Goal: Task Accomplishment & Management: Manage account settings

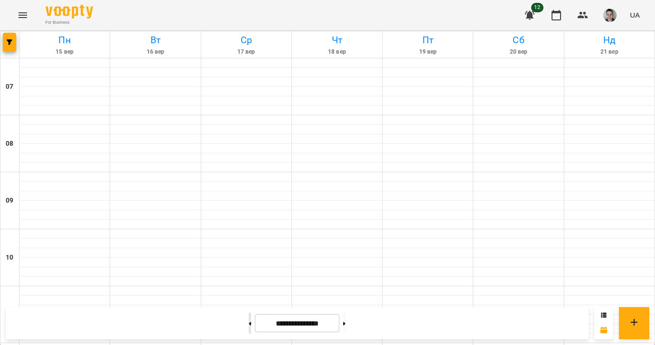
click at [249, 325] on button at bounding box center [250, 323] width 2 height 21
click at [345, 325] on button at bounding box center [344, 323] width 2 height 21
click at [249, 317] on button at bounding box center [250, 323] width 2 height 21
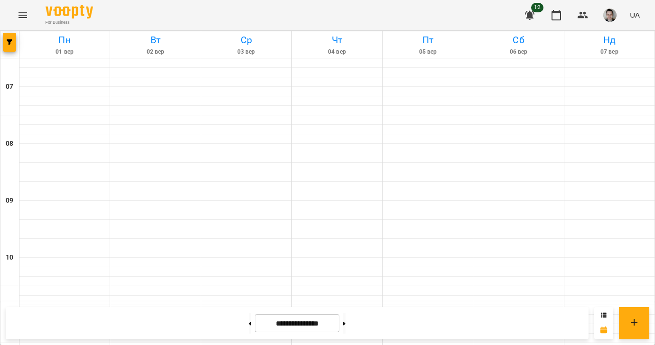
scroll to position [627, 0]
click at [345, 324] on button at bounding box center [344, 323] width 2 height 21
click at [345, 321] on button at bounding box center [344, 323] width 2 height 21
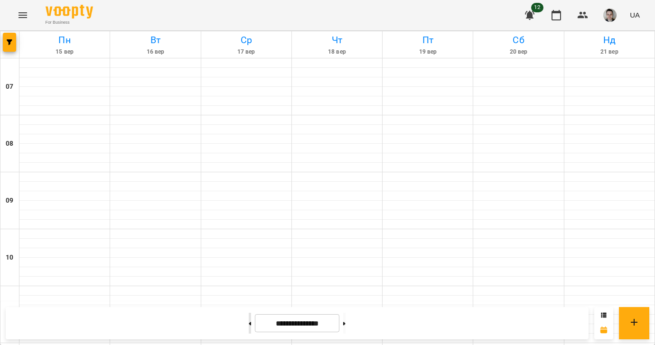
click at [249, 321] on button at bounding box center [250, 323] width 2 height 21
type input "**********"
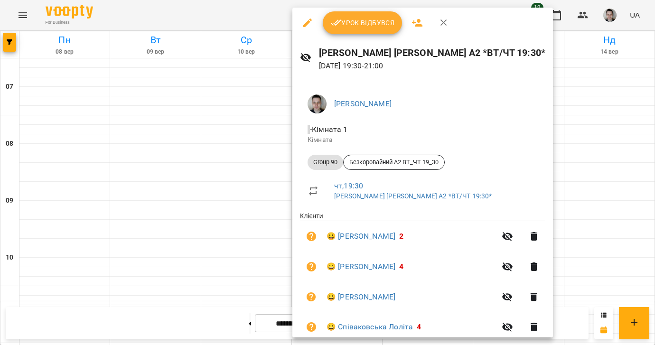
click at [360, 11] on div "Урок відбувся" at bounding box center [422, 23] width 260 height 30
click at [355, 20] on span "Урок відбувся" at bounding box center [362, 22] width 65 height 11
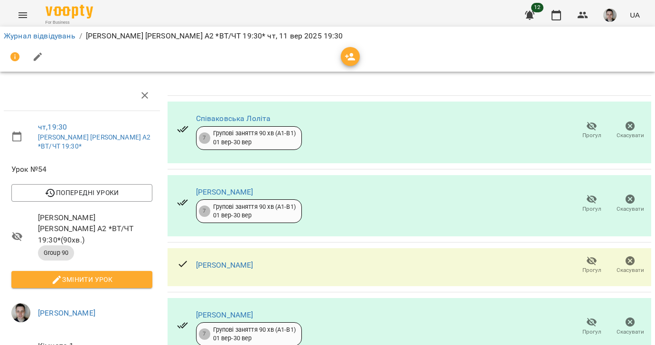
scroll to position [45, 0]
click at [61, 34] on link "Журнал відвідувань" at bounding box center [40, 35] width 72 height 9
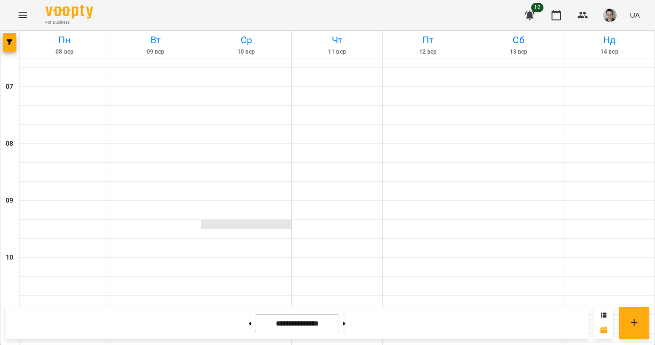
scroll to position [628, 0]
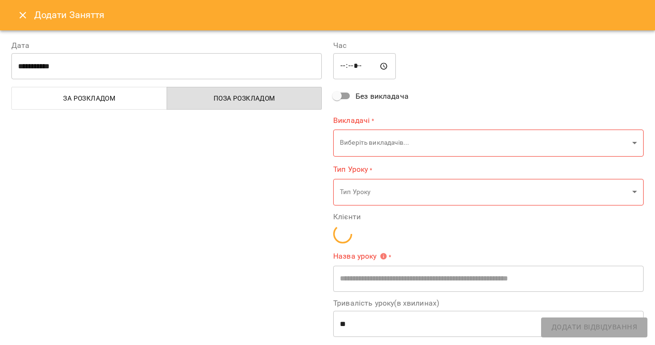
type input "**********"
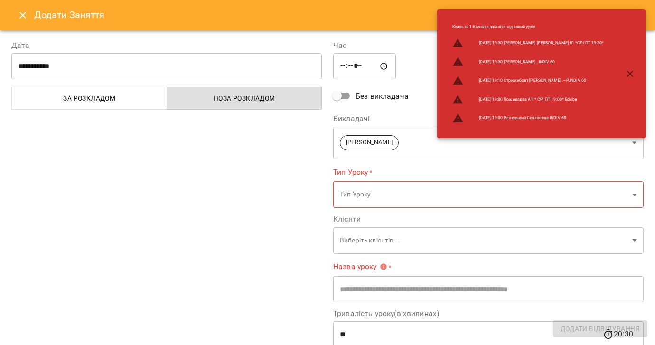
click at [32, 15] on button "Close" at bounding box center [22, 15] width 23 height 23
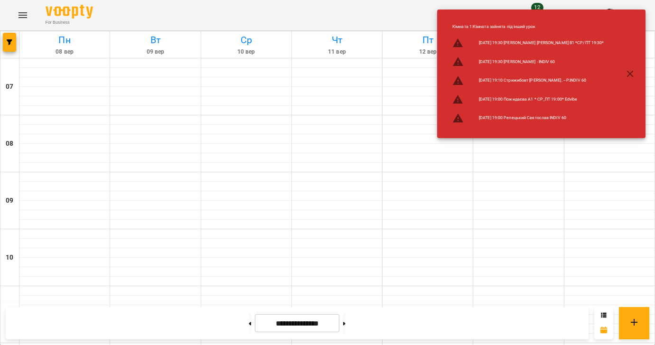
click at [632, 76] on icon "button" at bounding box center [629, 73] width 11 height 11
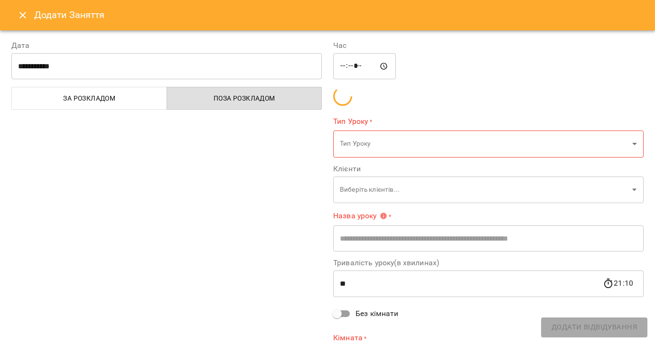
type input "**********"
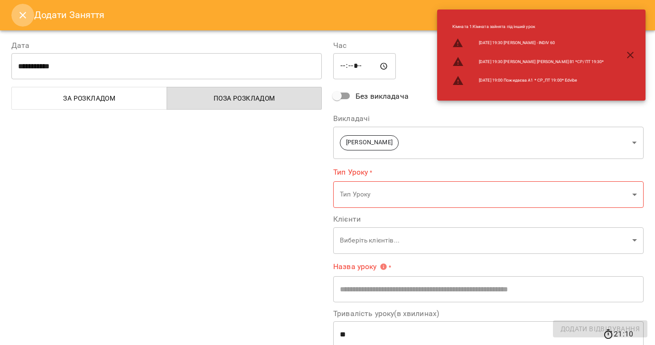
click at [23, 11] on icon "Close" at bounding box center [22, 14] width 11 height 11
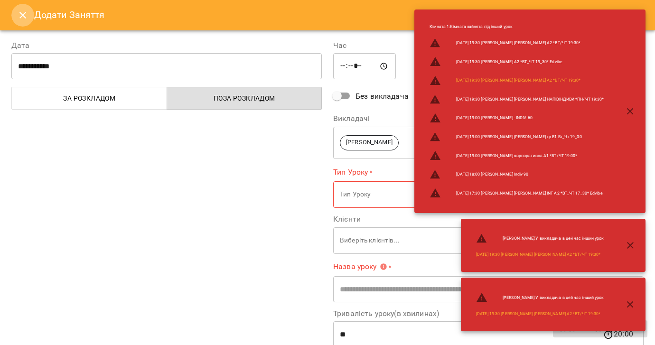
click at [22, 12] on icon "Close" at bounding box center [22, 14] width 11 height 11
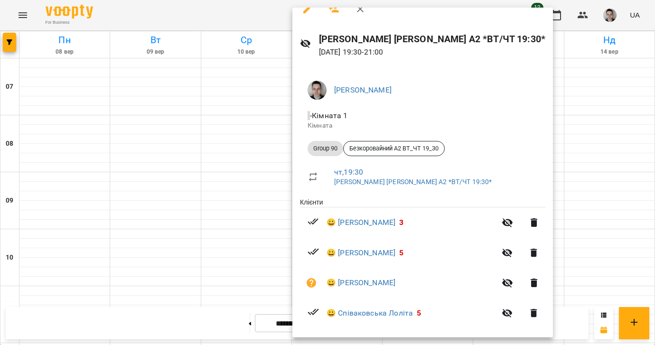
scroll to position [0, 0]
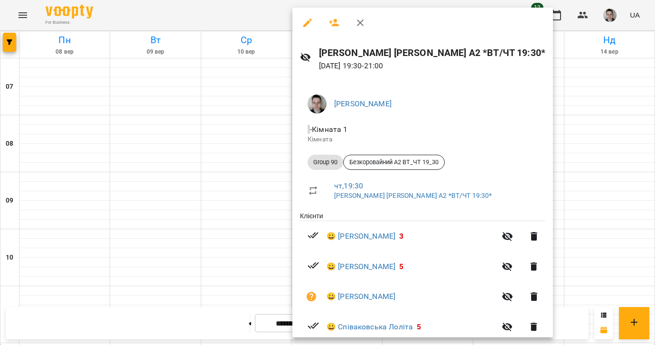
click at [307, 25] on icon "button" at bounding box center [307, 22] width 11 height 11
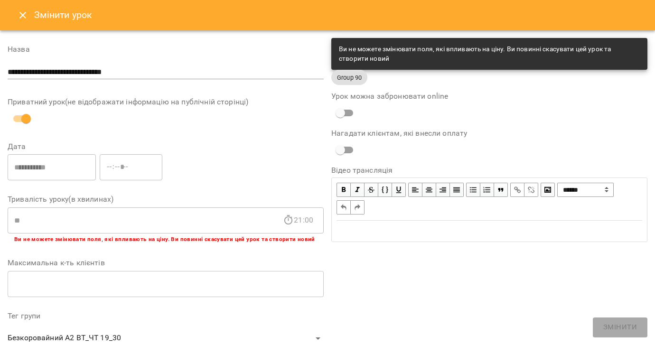
click at [25, 16] on icon "Close" at bounding box center [22, 14] width 11 height 11
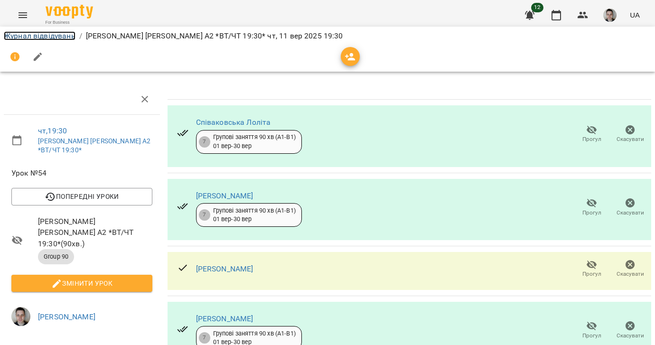
click at [46, 37] on link "Журнал відвідувань" at bounding box center [40, 35] width 72 height 9
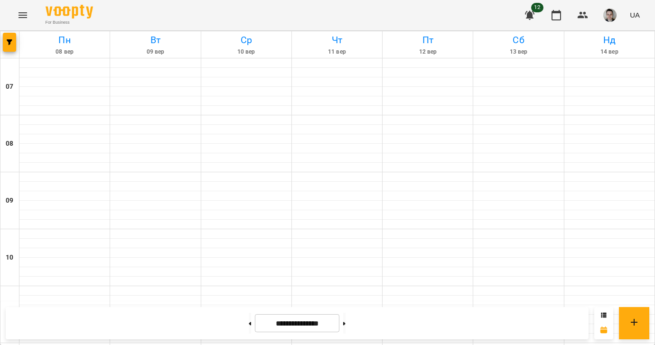
scroll to position [588, 0]
click at [345, 324] on button at bounding box center [344, 323] width 2 height 21
type input "**********"
